Goal: Information Seeking & Learning: Learn about a topic

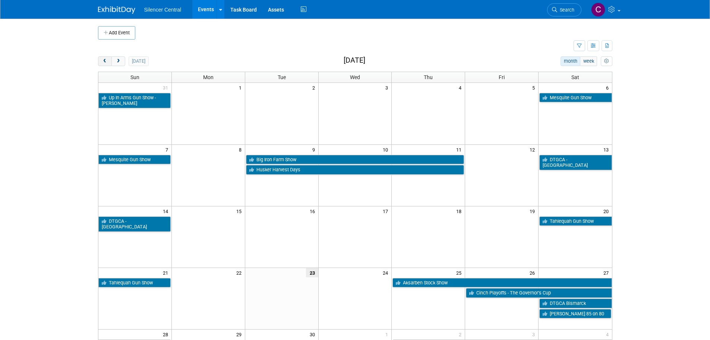
click at [102, 60] on span "prev" at bounding box center [105, 61] width 6 height 5
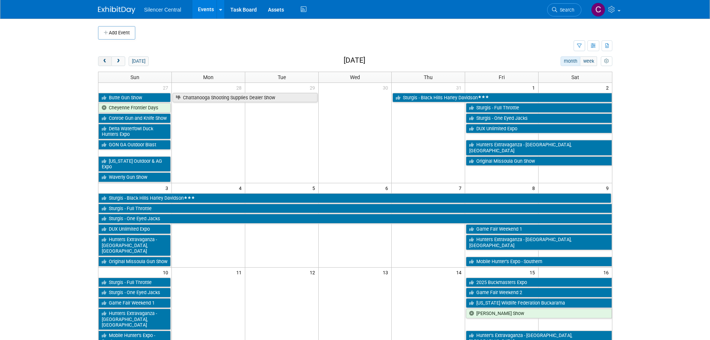
click at [102, 60] on span "prev" at bounding box center [105, 61] width 6 height 5
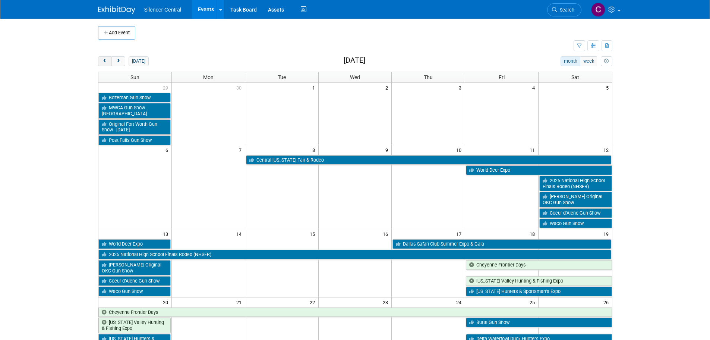
click at [102, 60] on span "prev" at bounding box center [105, 61] width 6 height 5
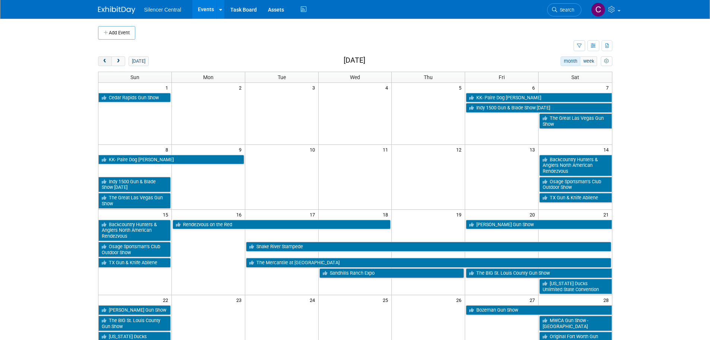
click at [103, 60] on span "prev" at bounding box center [105, 61] width 6 height 5
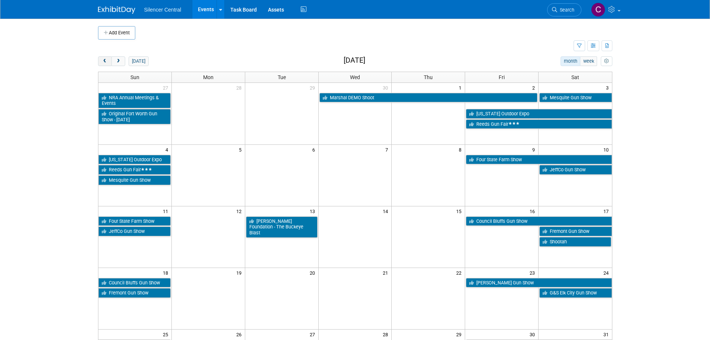
click at [103, 60] on span "prev" at bounding box center [105, 61] width 6 height 5
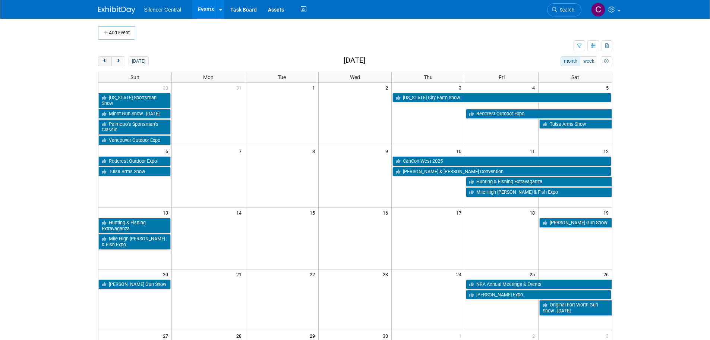
click at [103, 60] on span "prev" at bounding box center [105, 61] width 6 height 5
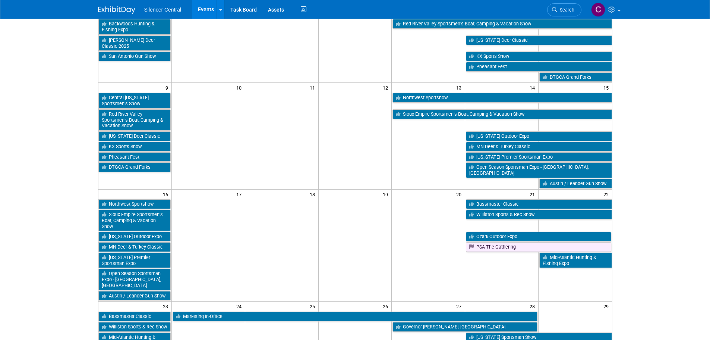
scroll to position [186, 0]
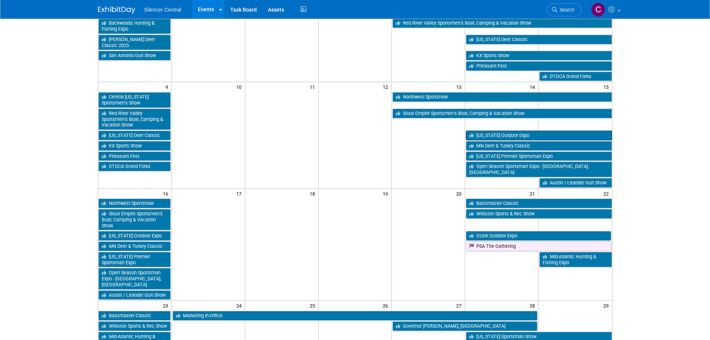
click at [490, 130] on link "[US_STATE] Outdoor Expo" at bounding box center [539, 135] width 146 height 10
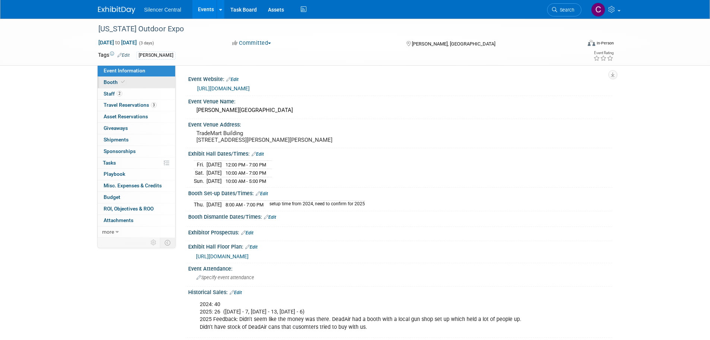
click at [130, 80] on link "Booth" at bounding box center [137, 82] width 78 height 11
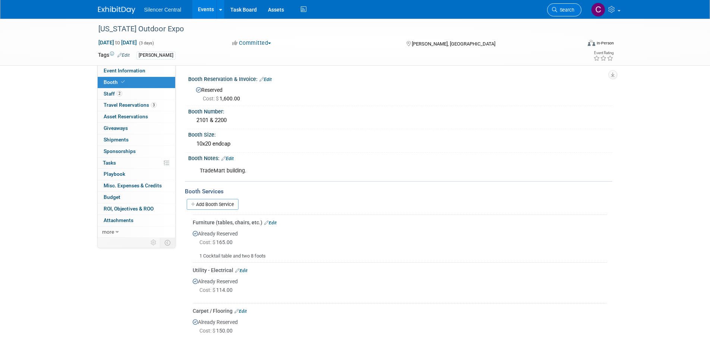
click at [558, 5] on link "Search" at bounding box center [564, 9] width 34 height 13
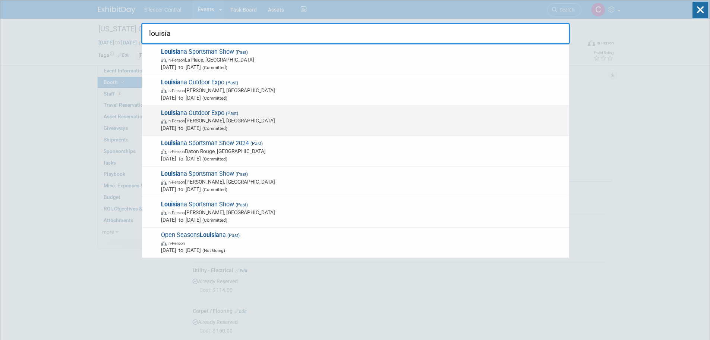
type input "louisia"
click at [306, 125] on span "Mar 15, 2024 to Mar 17, 2024 (Committed)" at bounding box center [363, 127] width 405 height 7
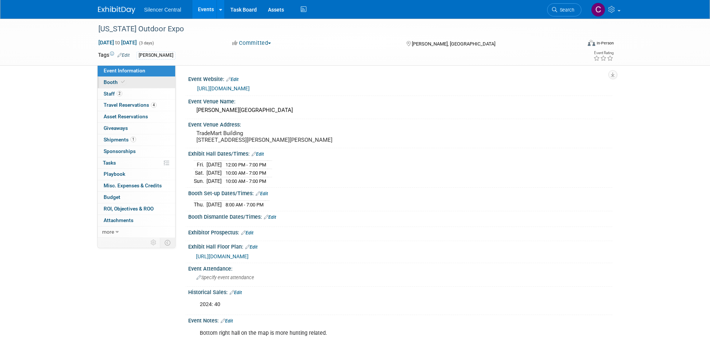
click at [130, 83] on link "Booth" at bounding box center [137, 82] width 78 height 11
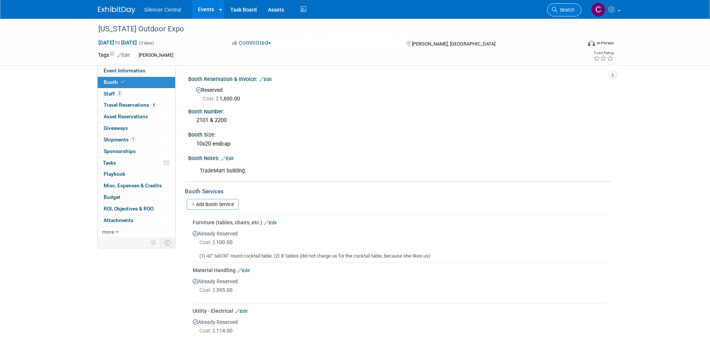
click at [555, 11] on icon at bounding box center [554, 9] width 5 height 5
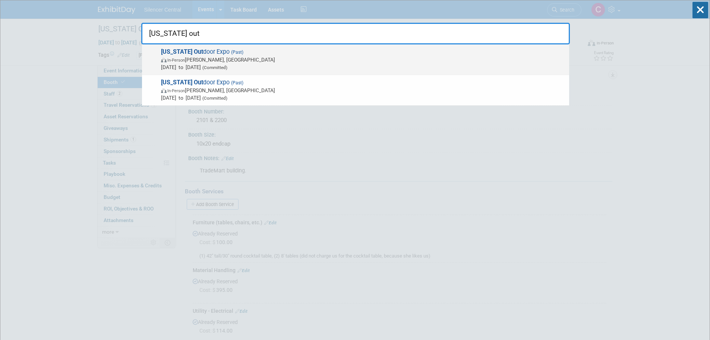
type input "louisiana out"
click at [331, 65] on span "Mar 14, 2025 to Mar 16, 2025 (Committed)" at bounding box center [363, 66] width 405 height 7
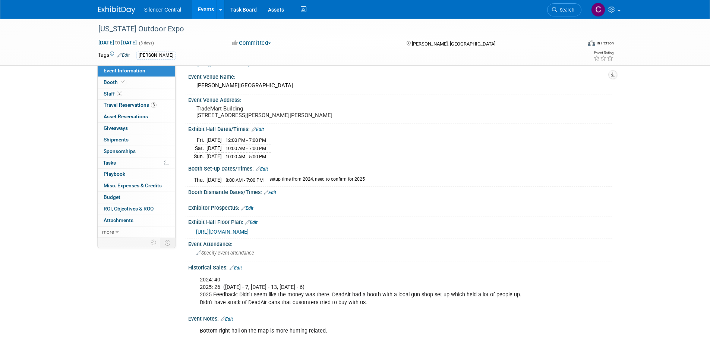
scroll to position [8, 0]
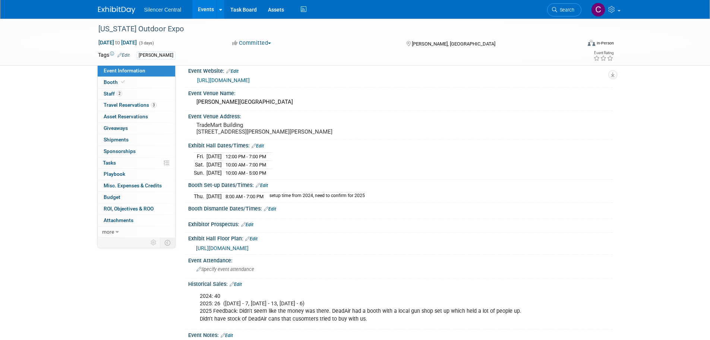
click at [113, 10] on img at bounding box center [116, 9] width 37 height 7
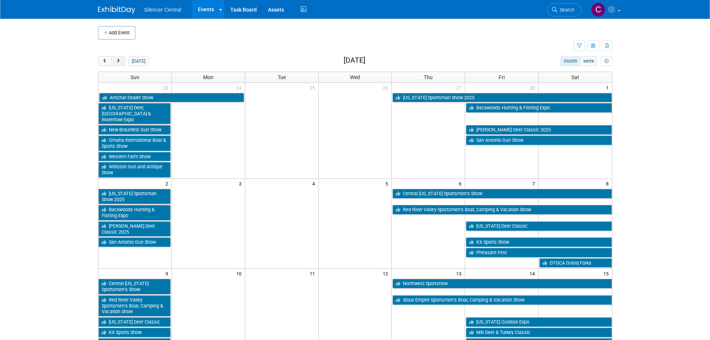
click at [122, 60] on button "next" at bounding box center [118, 61] width 14 height 10
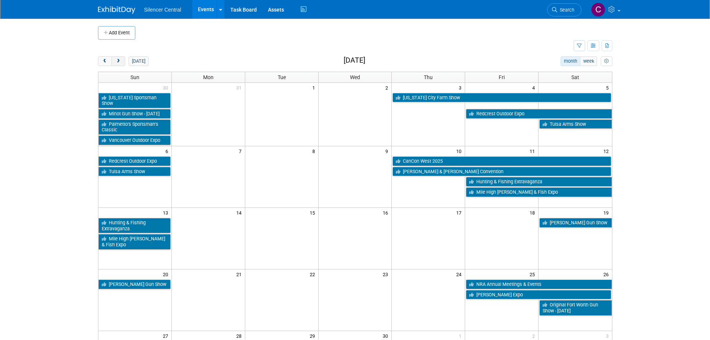
click at [122, 60] on button "next" at bounding box center [118, 61] width 14 height 10
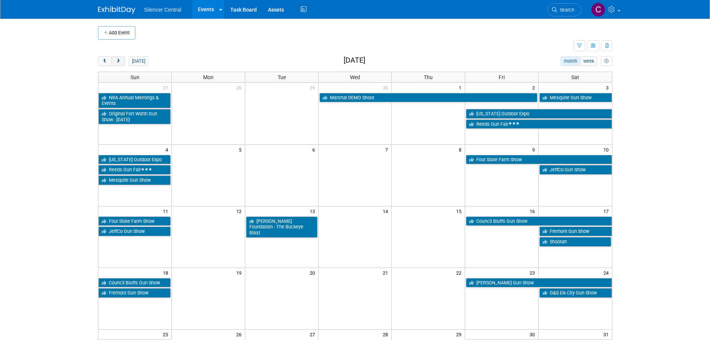
click at [122, 60] on button "next" at bounding box center [118, 61] width 14 height 10
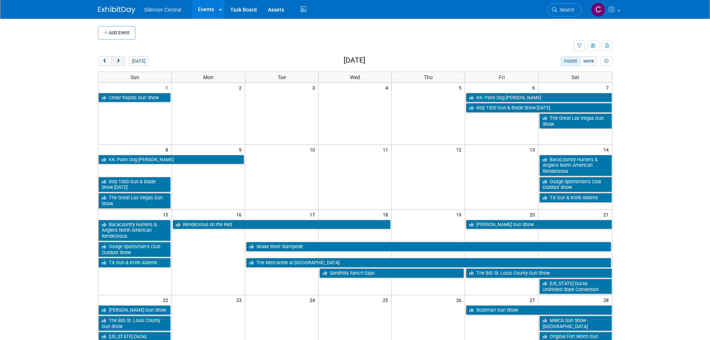
click at [122, 60] on button "next" at bounding box center [118, 61] width 14 height 10
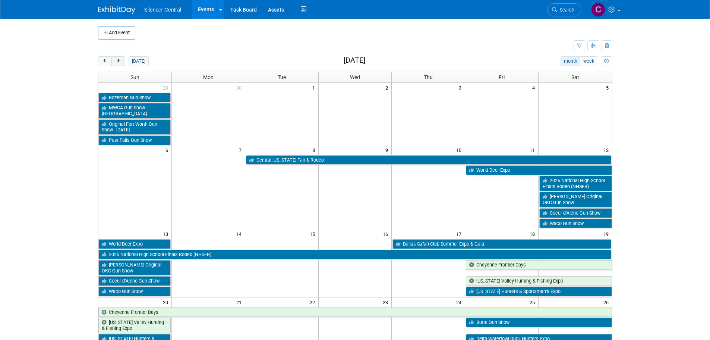
click at [118, 64] on button "next" at bounding box center [118, 61] width 14 height 10
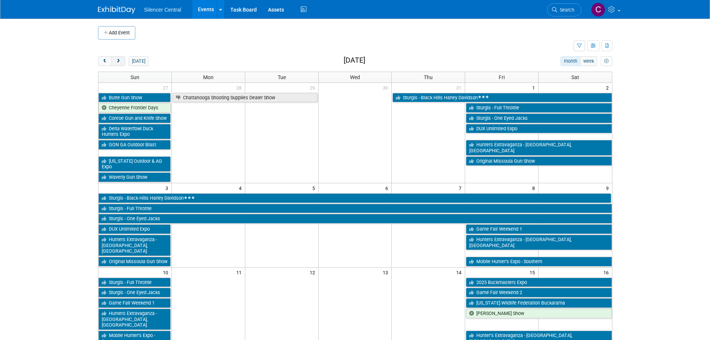
click at [119, 62] on span "next" at bounding box center [119, 61] width 6 height 5
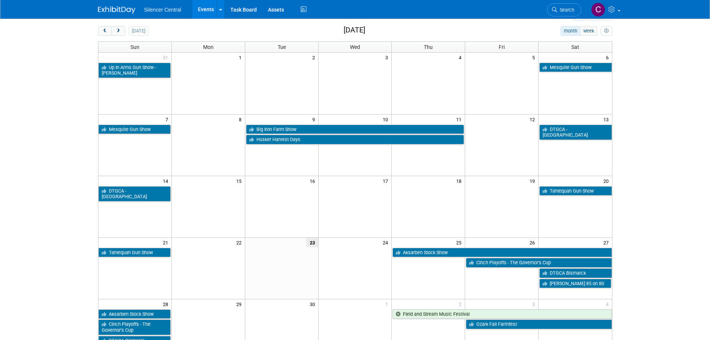
scroll to position [75, 0]
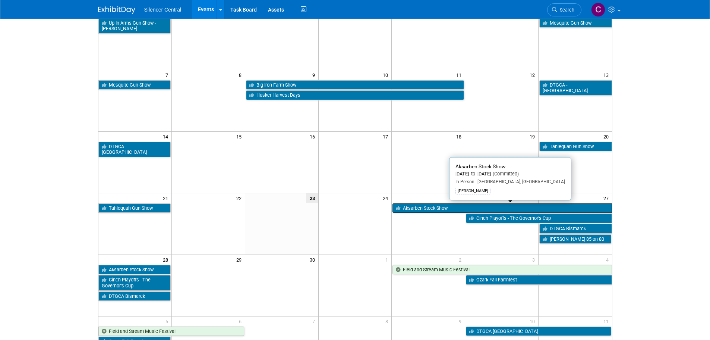
click at [428, 210] on link "Aksarben Stock Show" at bounding box center [502, 208] width 219 height 10
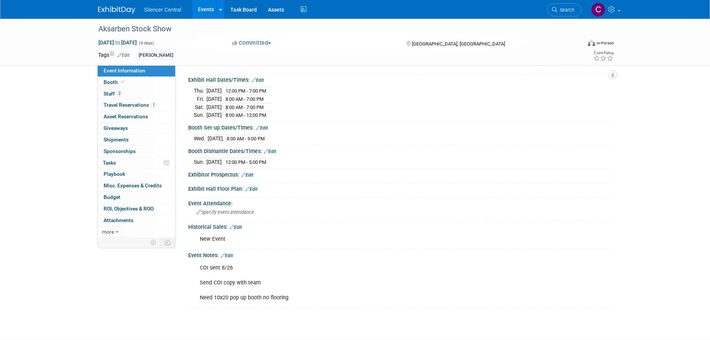
scroll to position [75, 0]
click at [133, 82] on link "Booth" at bounding box center [137, 82] width 78 height 11
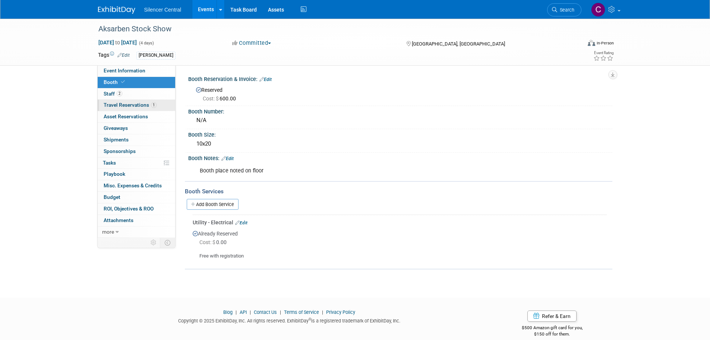
click at [134, 101] on link "1 Travel Reservations 1" at bounding box center [137, 105] width 78 height 11
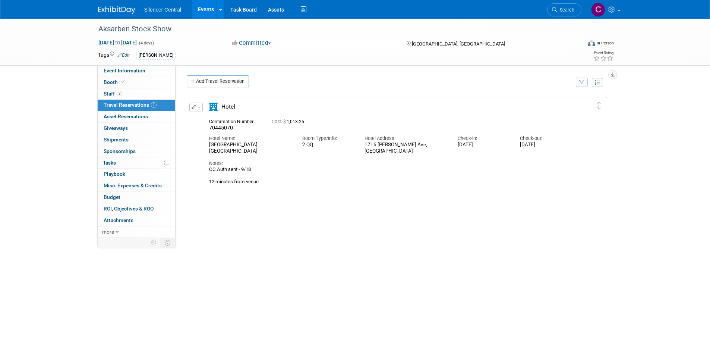
click at [124, 9] on img at bounding box center [116, 9] width 37 height 7
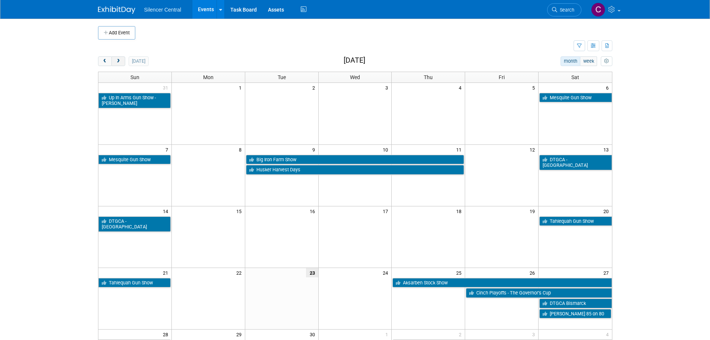
click at [120, 63] on span "next" at bounding box center [119, 61] width 6 height 5
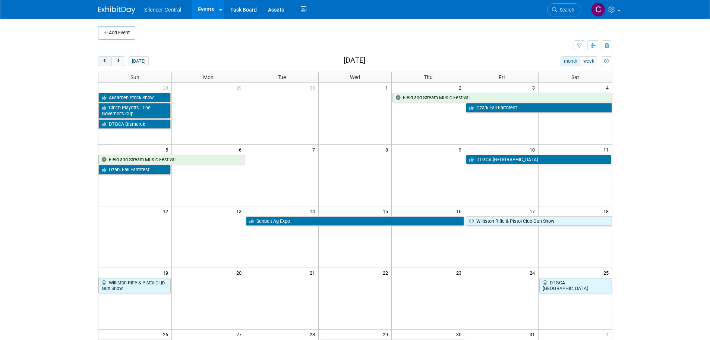
click at [106, 63] on span "prev" at bounding box center [105, 61] width 6 height 5
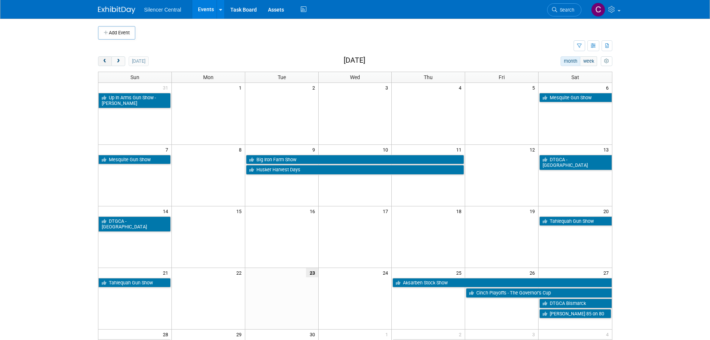
click at [106, 63] on span "prev" at bounding box center [105, 61] width 6 height 5
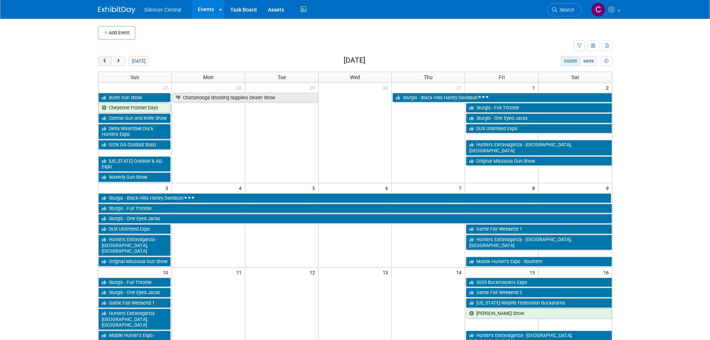
click at [106, 63] on span "prev" at bounding box center [105, 61] width 6 height 5
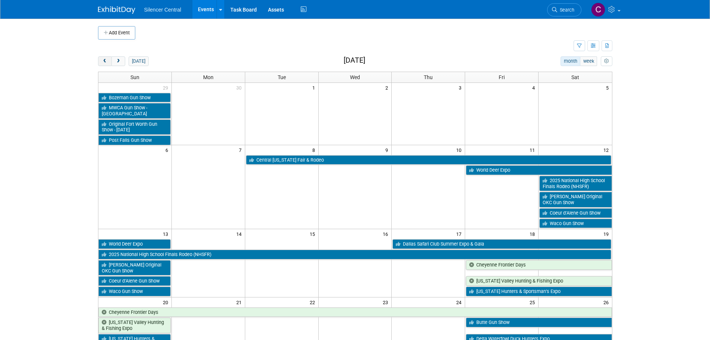
click at [106, 63] on span "prev" at bounding box center [105, 61] width 6 height 5
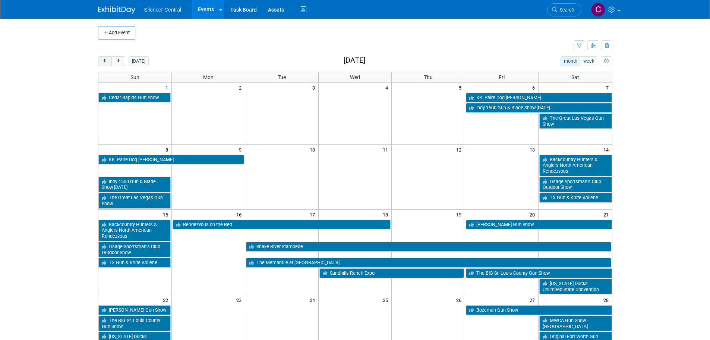
click at [106, 63] on span "prev" at bounding box center [105, 61] width 6 height 5
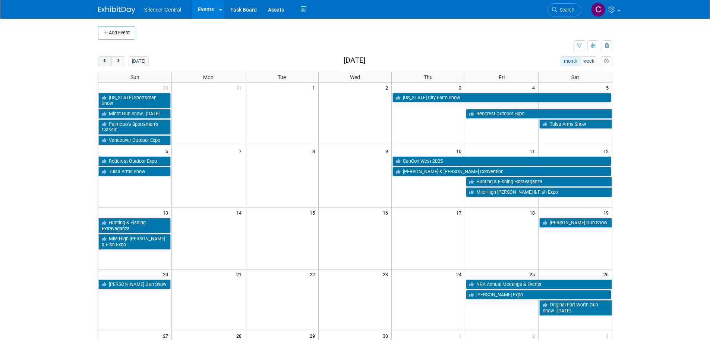
click at [106, 63] on span "prev" at bounding box center [105, 61] width 6 height 5
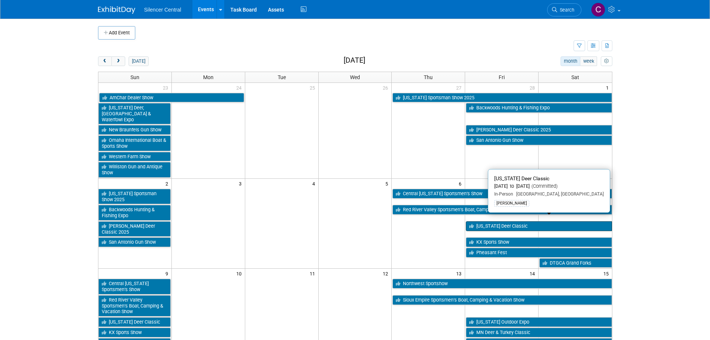
click at [479, 221] on link "[US_STATE] Deer Classic" at bounding box center [539, 226] width 146 height 10
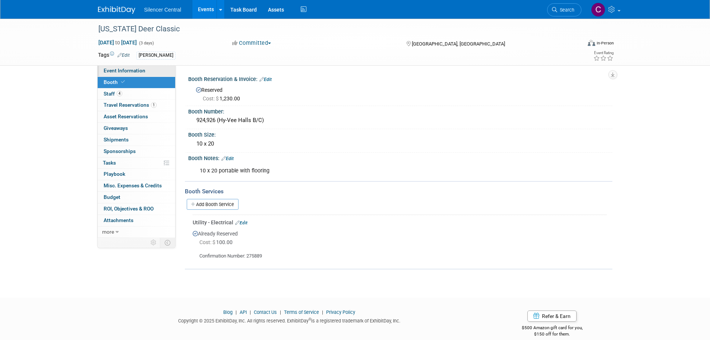
click at [128, 69] on span "Event Information" at bounding box center [125, 70] width 42 height 6
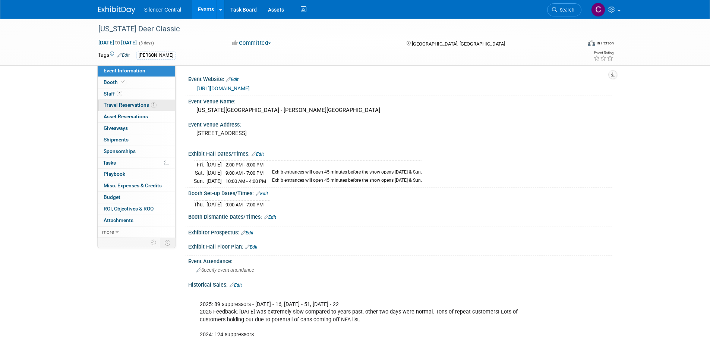
click at [126, 106] on span "Travel Reservations 1" at bounding box center [130, 105] width 53 height 6
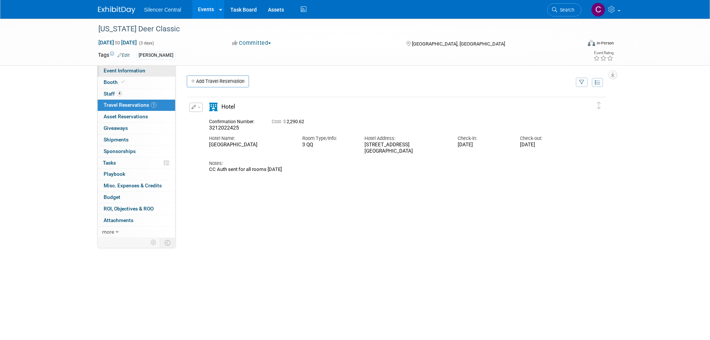
click at [140, 68] on span "Event Information" at bounding box center [125, 70] width 42 height 6
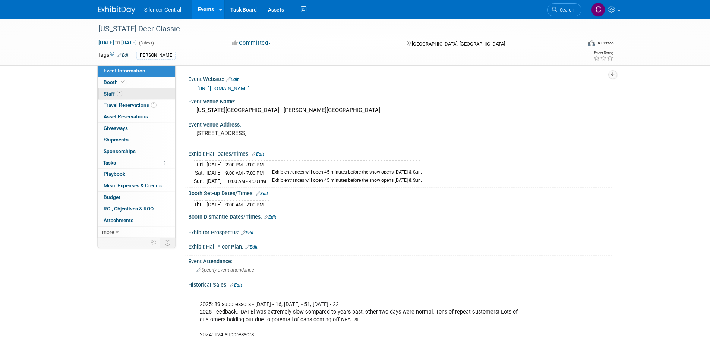
click at [122, 94] on span "4" at bounding box center [120, 94] width 6 height 6
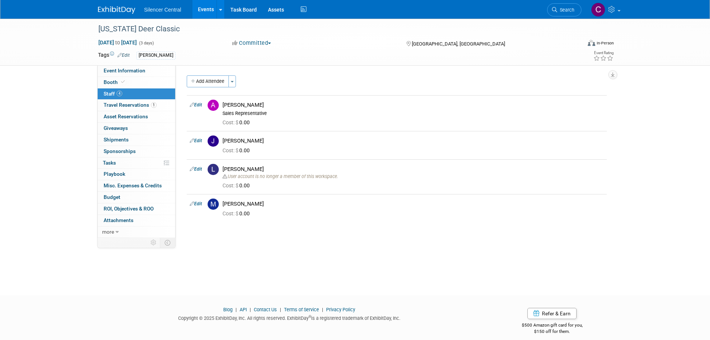
click at [101, 14] on img at bounding box center [116, 9] width 37 height 7
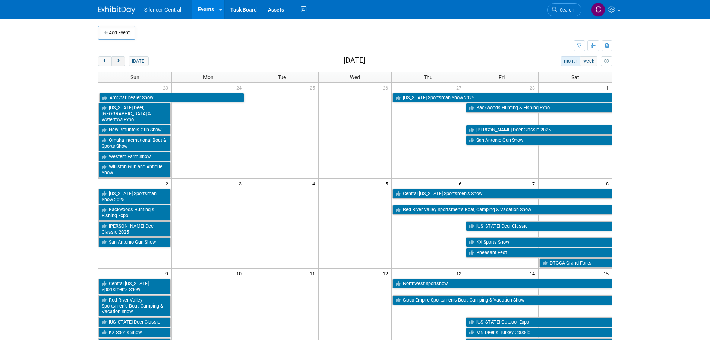
click at [118, 66] on button "next" at bounding box center [118, 61] width 14 height 10
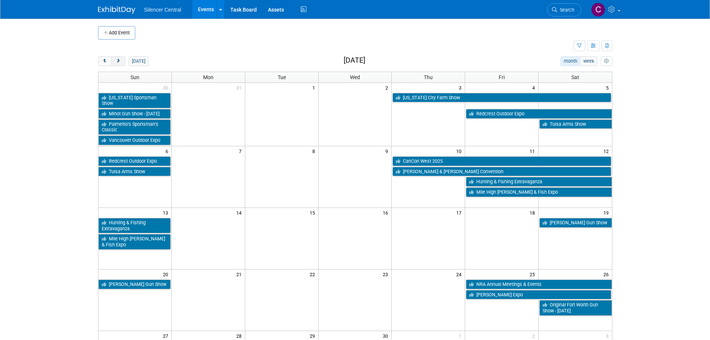
click at [118, 66] on button "next" at bounding box center [118, 61] width 14 height 10
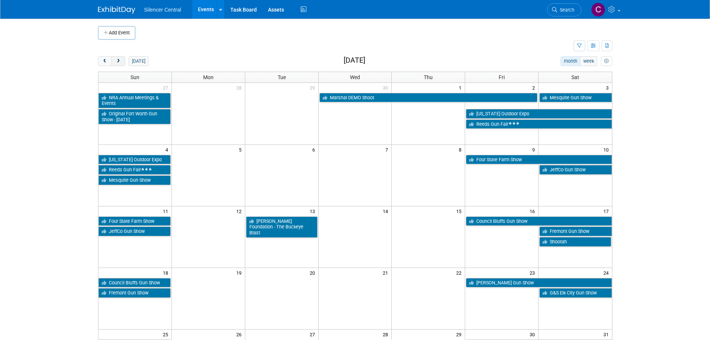
click at [118, 66] on button "next" at bounding box center [118, 61] width 14 height 10
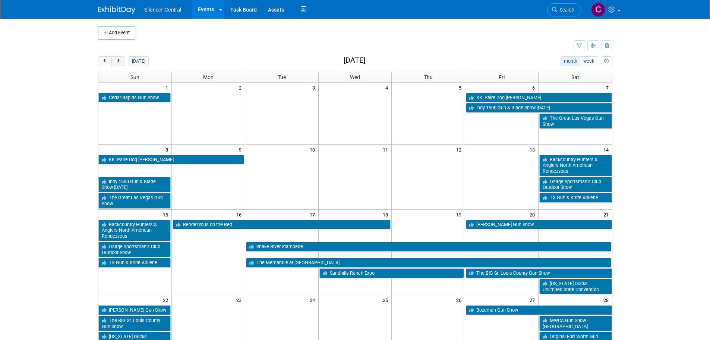
click at [118, 66] on button "next" at bounding box center [118, 61] width 14 height 10
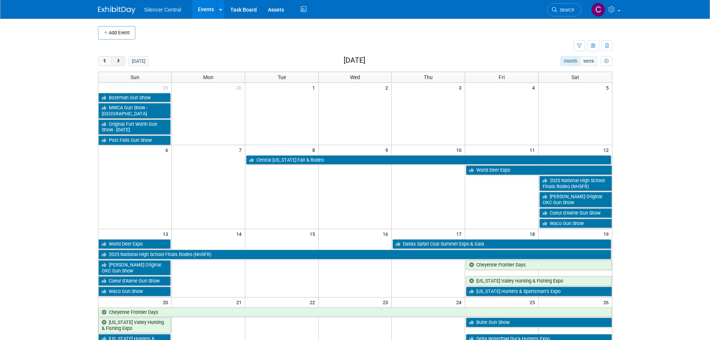
click at [118, 63] on span "next" at bounding box center [119, 61] width 6 height 5
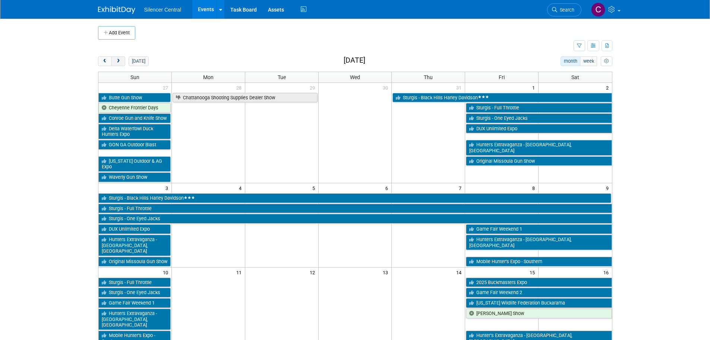
click at [121, 64] on button "next" at bounding box center [118, 61] width 14 height 10
